Goal: Task Accomplishment & Management: Manage account settings

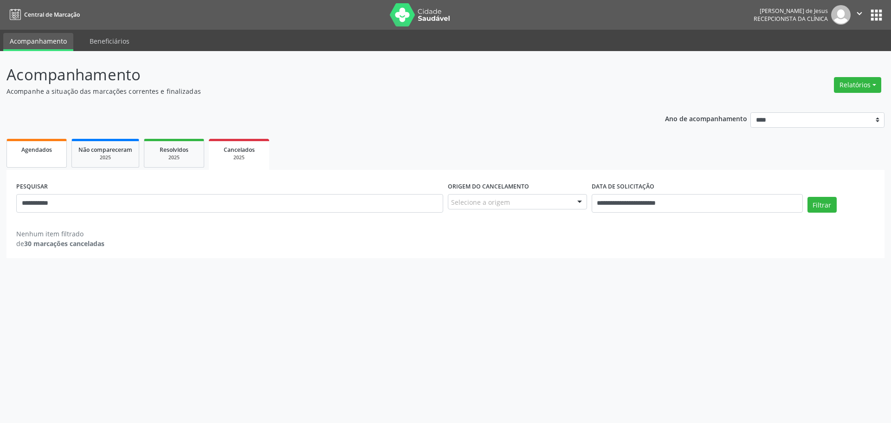
click at [45, 162] on link "Agendados" at bounding box center [36, 153] width 60 height 29
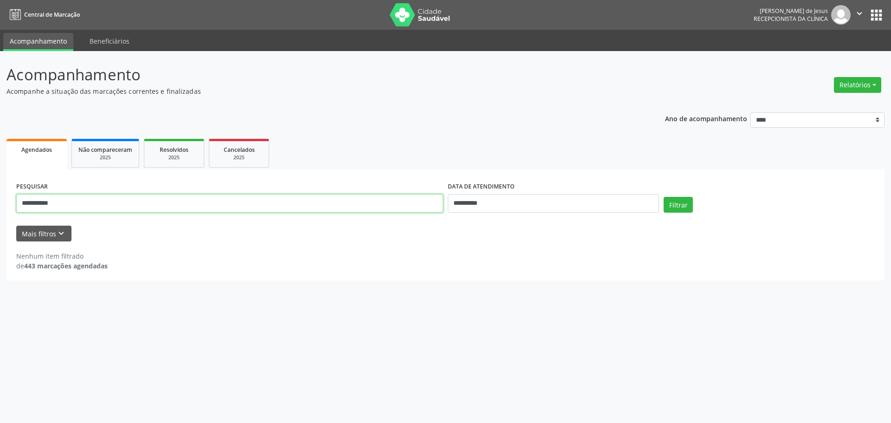
click at [100, 203] on input "**********" at bounding box center [229, 203] width 427 height 19
drag, startPoint x: 127, startPoint y: 235, endPoint x: 298, endPoint y: 231, distance: 170.9
click at [133, 235] on div "Mais filtros keyboard_arrow_down" at bounding box center [445, 234] width 863 height 16
click at [674, 205] on button "Filtrar" at bounding box center [678, 205] width 29 height 16
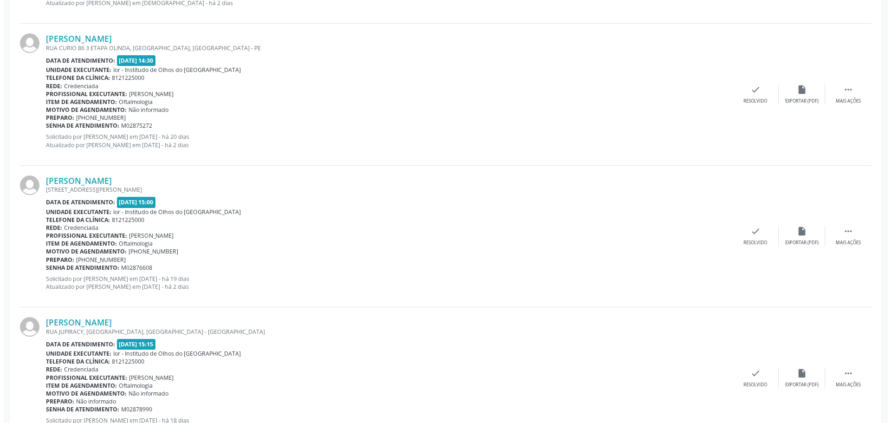
scroll to position [696, 0]
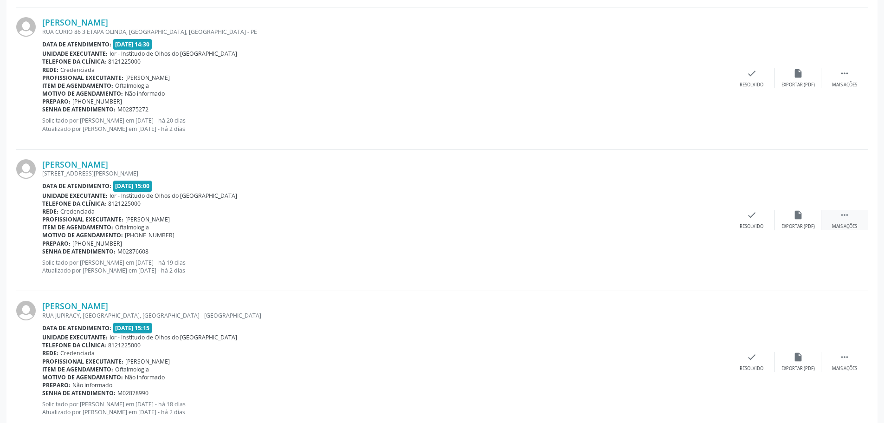
click at [838, 216] on div " Mais ações" at bounding box center [845, 220] width 46 height 20
click at [750, 219] on div "cancel Cancelar" at bounding box center [752, 220] width 46 height 20
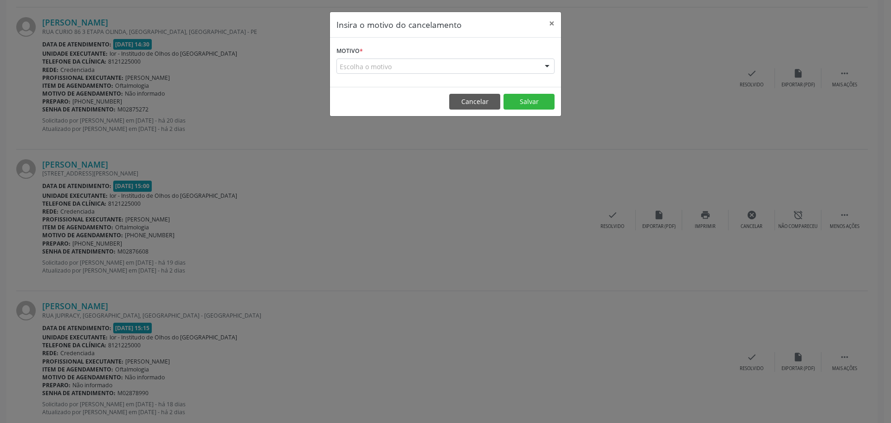
click at [493, 60] on div "Escolha o motivo" at bounding box center [446, 66] width 218 height 16
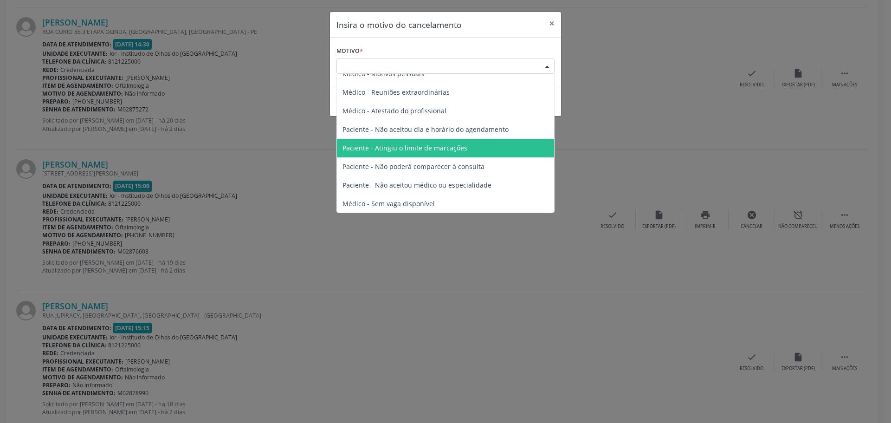
scroll to position [47, 0]
click at [435, 149] on span "Paciente - Atingiu o limite de marcações" at bounding box center [405, 147] width 125 height 9
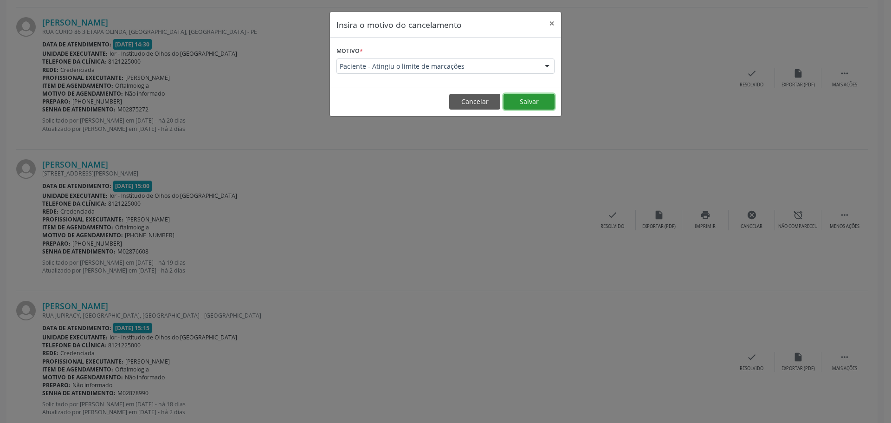
click at [534, 102] on button "Salvar" at bounding box center [529, 102] width 51 height 16
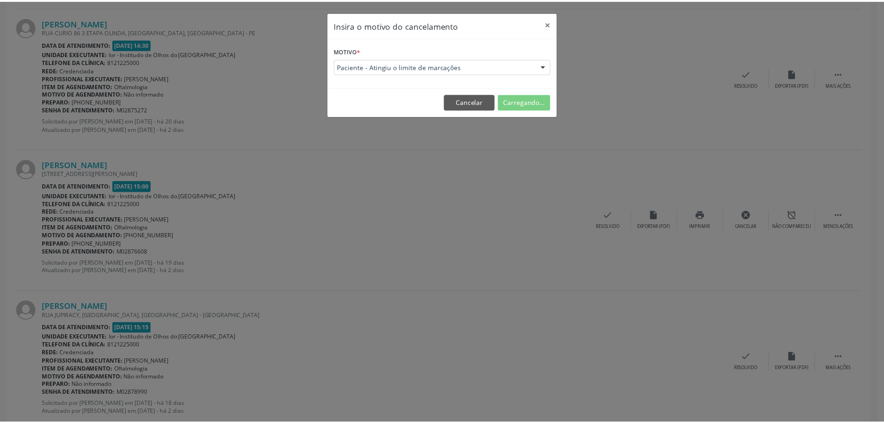
scroll to position [0, 0]
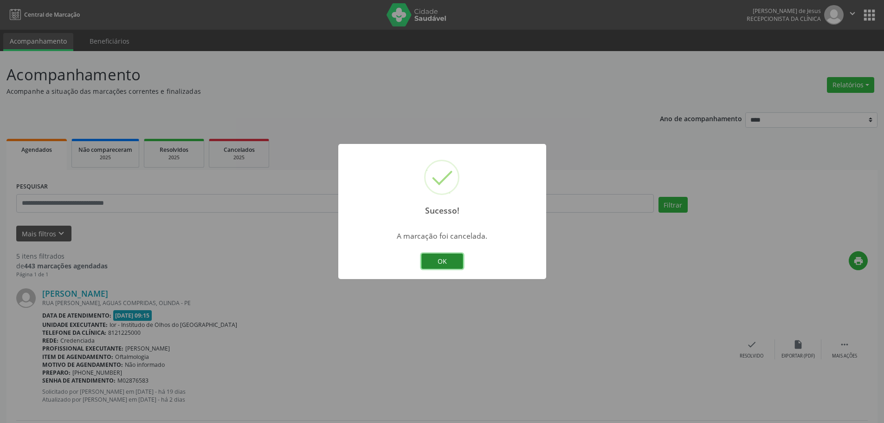
click at [454, 265] on button "OK" at bounding box center [442, 261] width 42 height 16
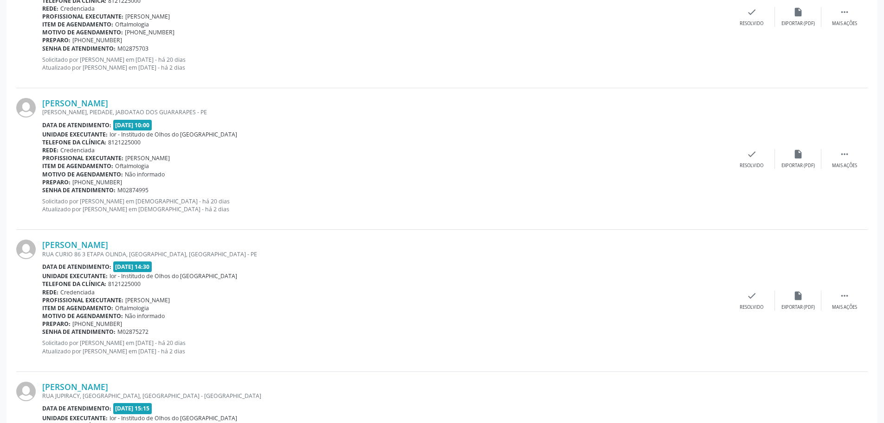
scroll to position [511, 0]
